Goal: Task Accomplishment & Management: Complete application form

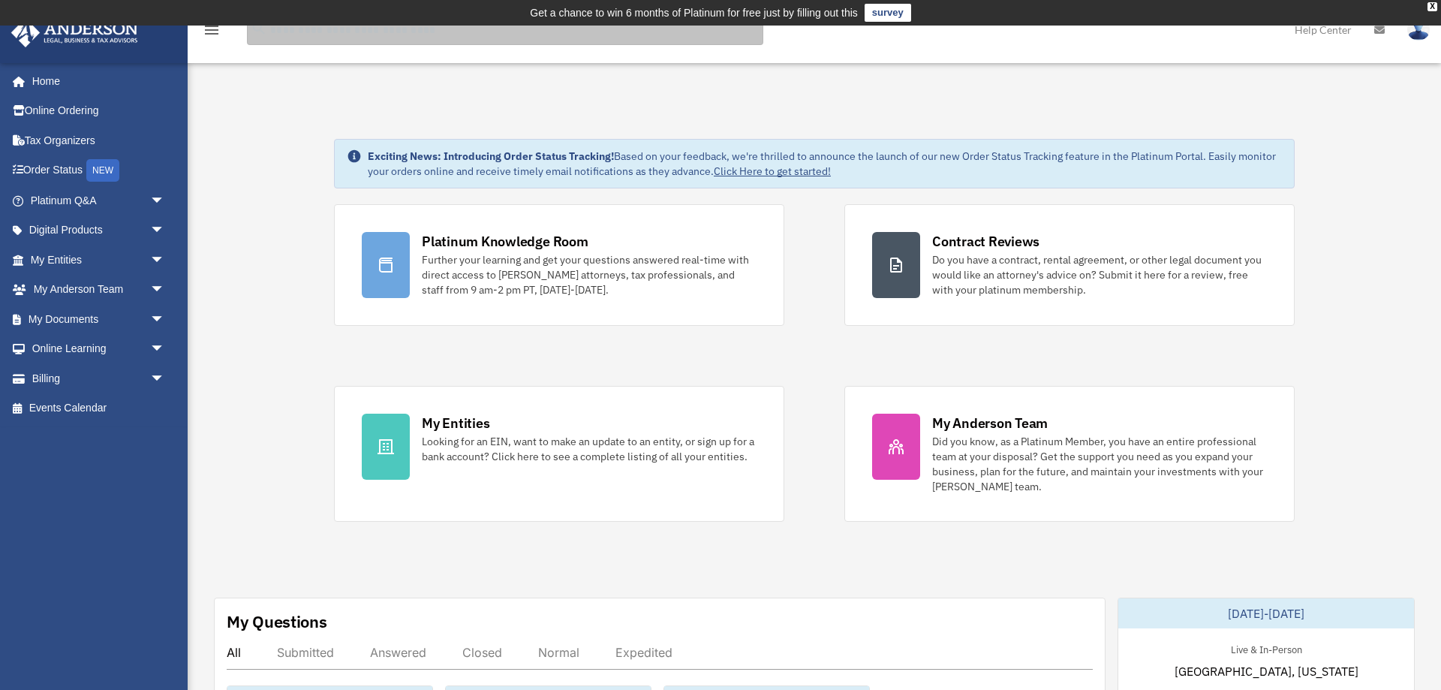
click at [329, 35] on input "search" at bounding box center [505, 30] width 516 height 30
type input "******"
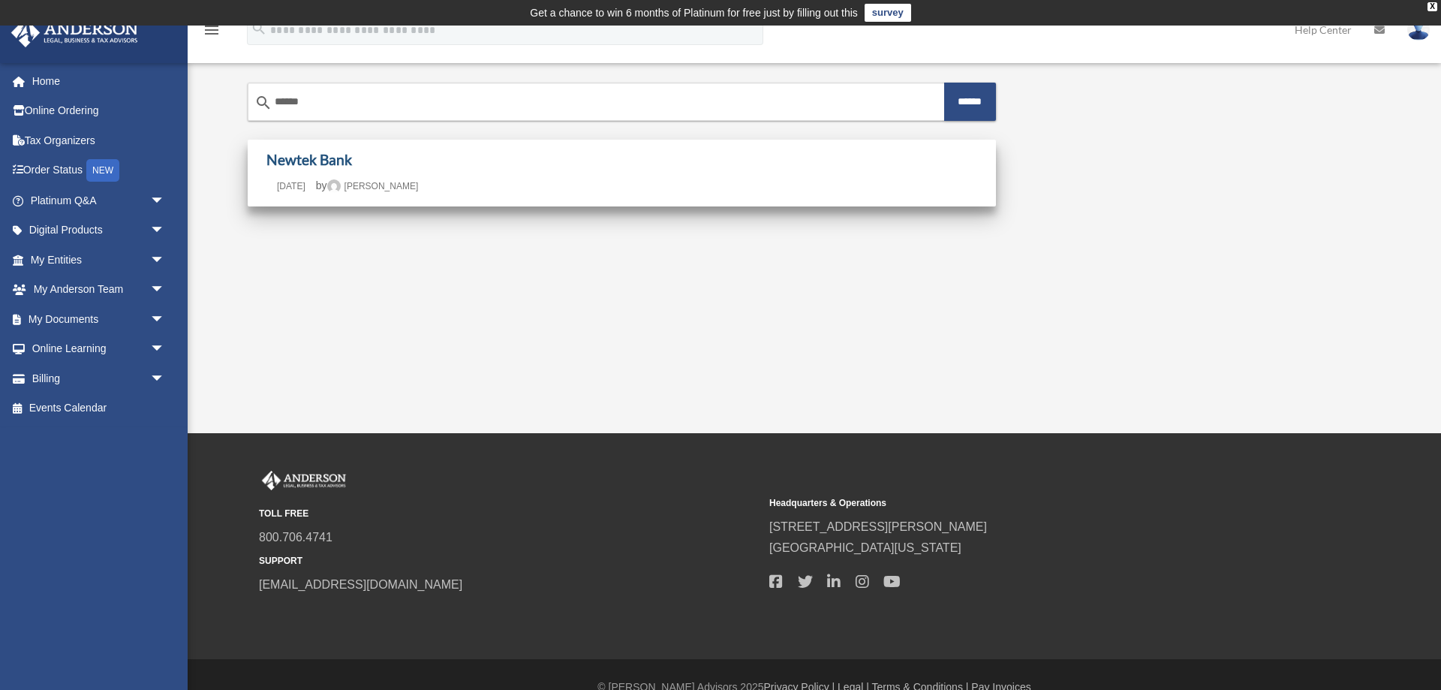
click at [330, 163] on link "Newtek Bank" at bounding box center [309, 159] width 86 height 17
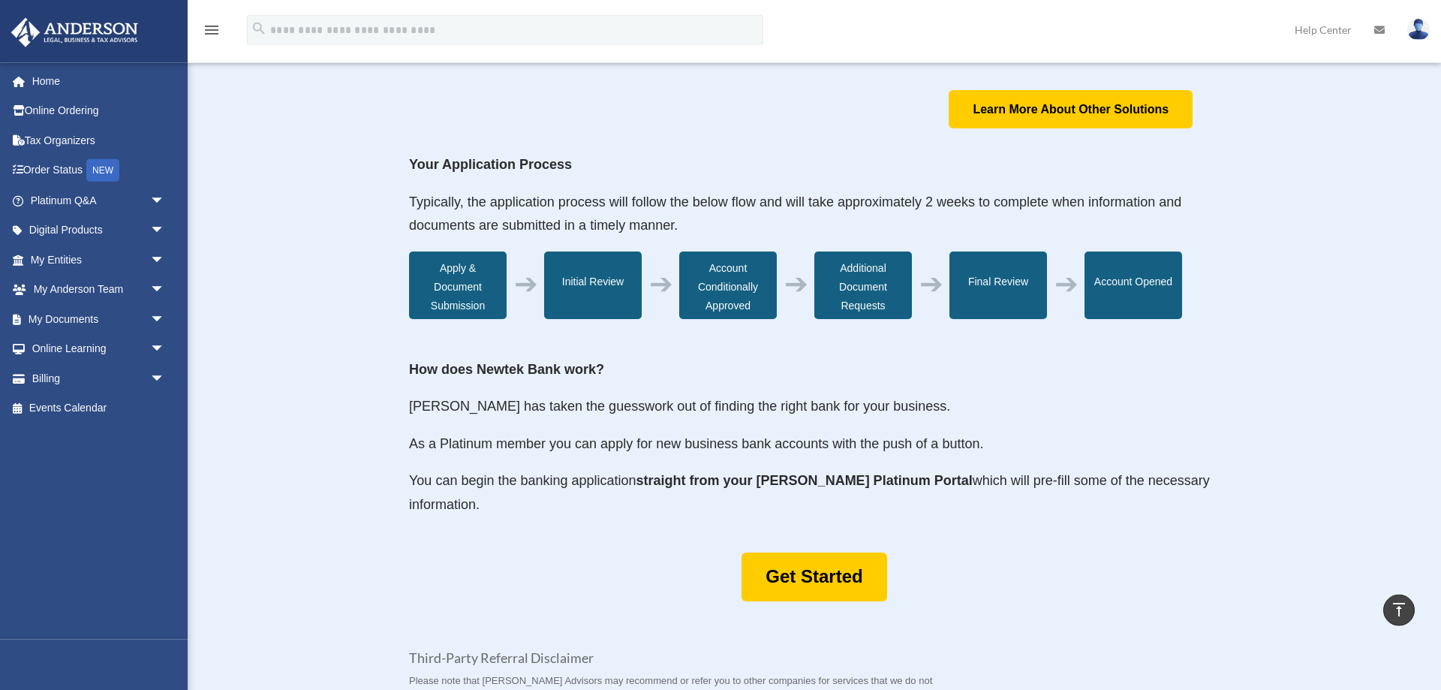
scroll to position [613, 0]
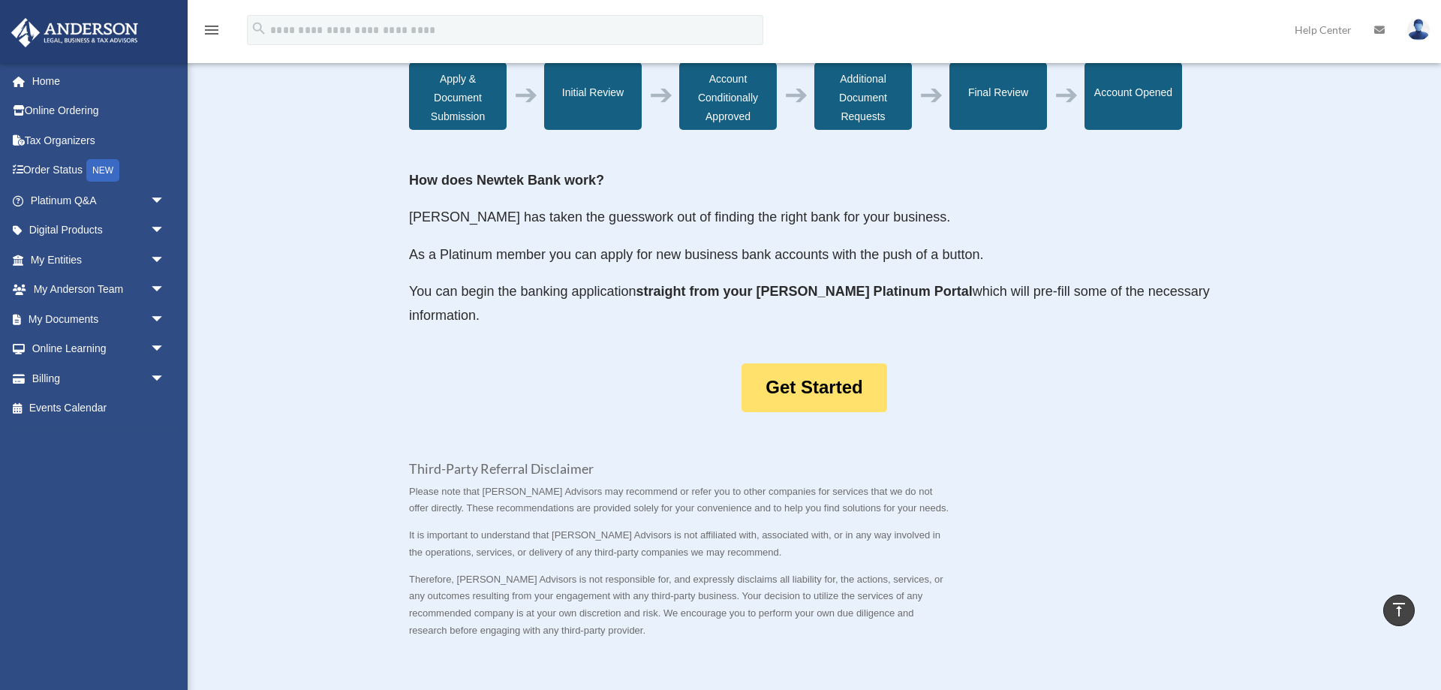
click at [835, 402] on link "Get Started" at bounding box center [814, 387] width 145 height 49
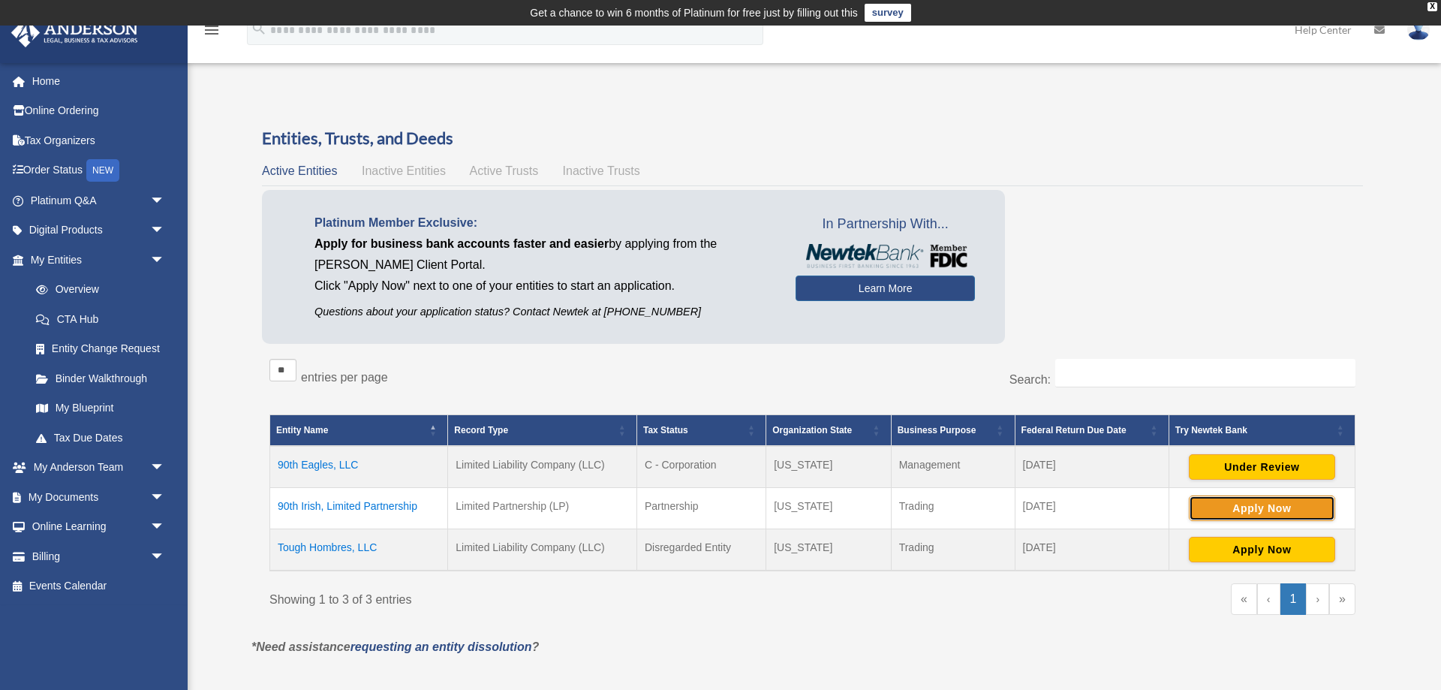
click at [1237, 506] on button "Apply Now" at bounding box center [1262, 508] width 146 height 26
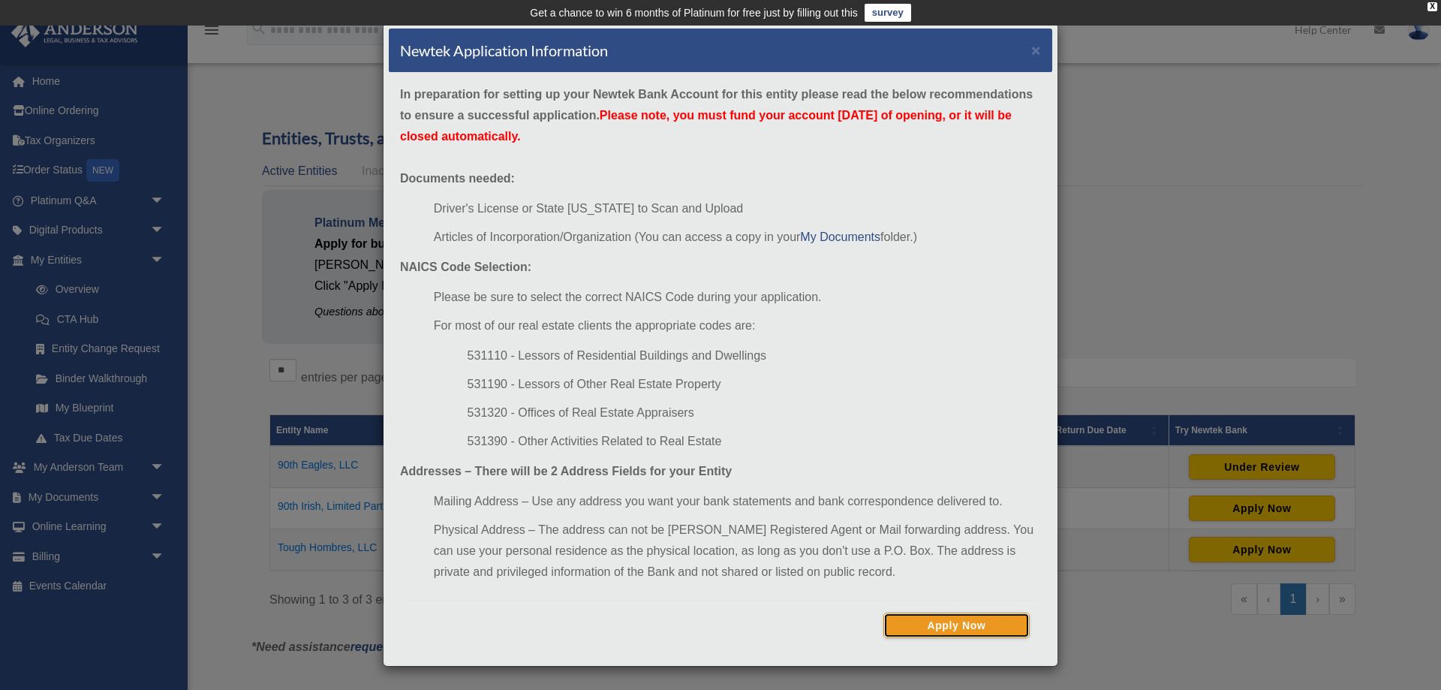
click at [938, 623] on button "Apply Now" at bounding box center [957, 626] width 146 height 26
